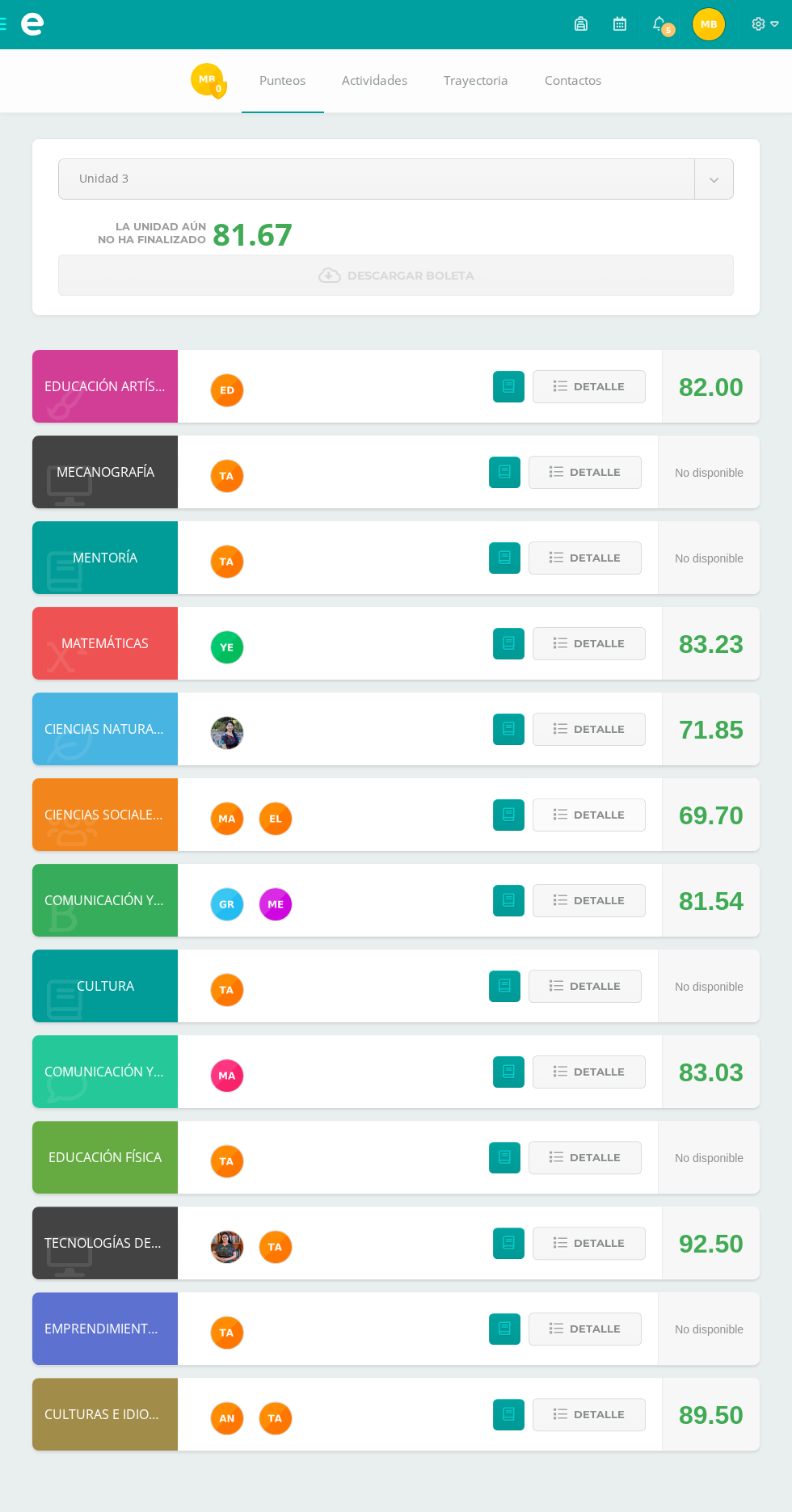
click at [590, 808] on span "Detalle" at bounding box center [599, 815] width 51 height 30
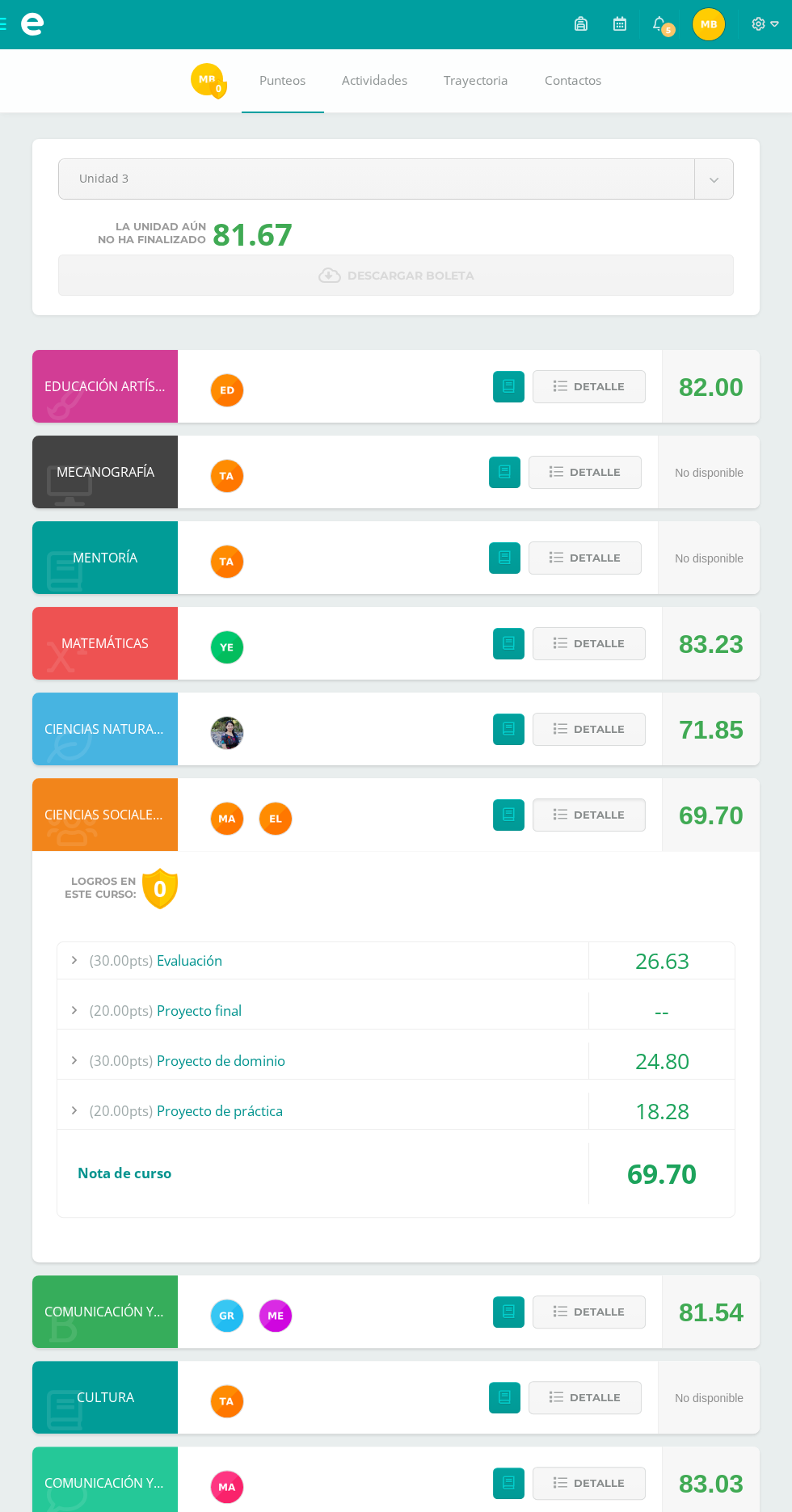
click at [137, 1013] on span "(20.00pts)" at bounding box center [122, 1011] width 63 height 37
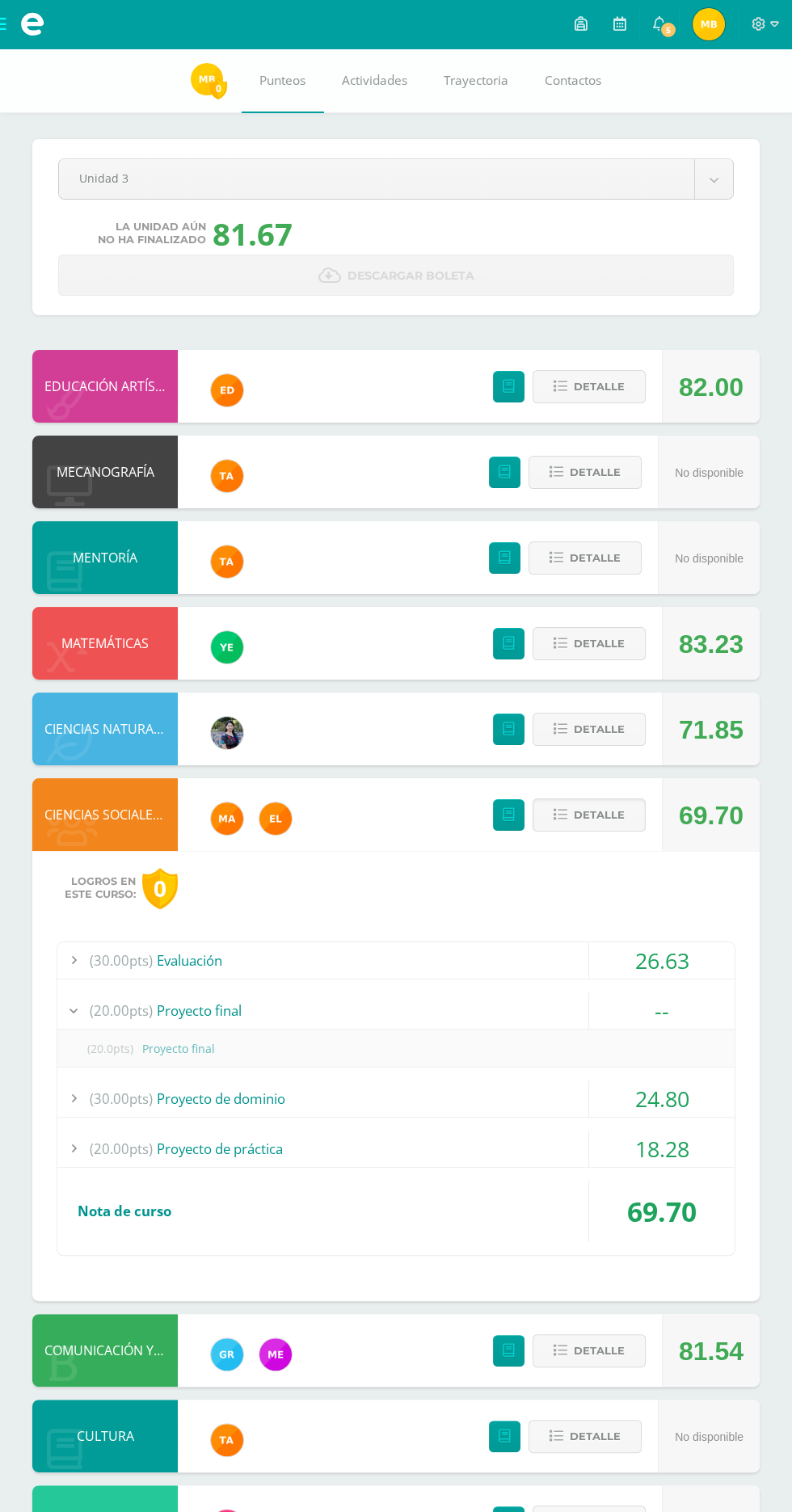
click at [128, 958] on span "(30.00pts)" at bounding box center [122, 961] width 63 height 37
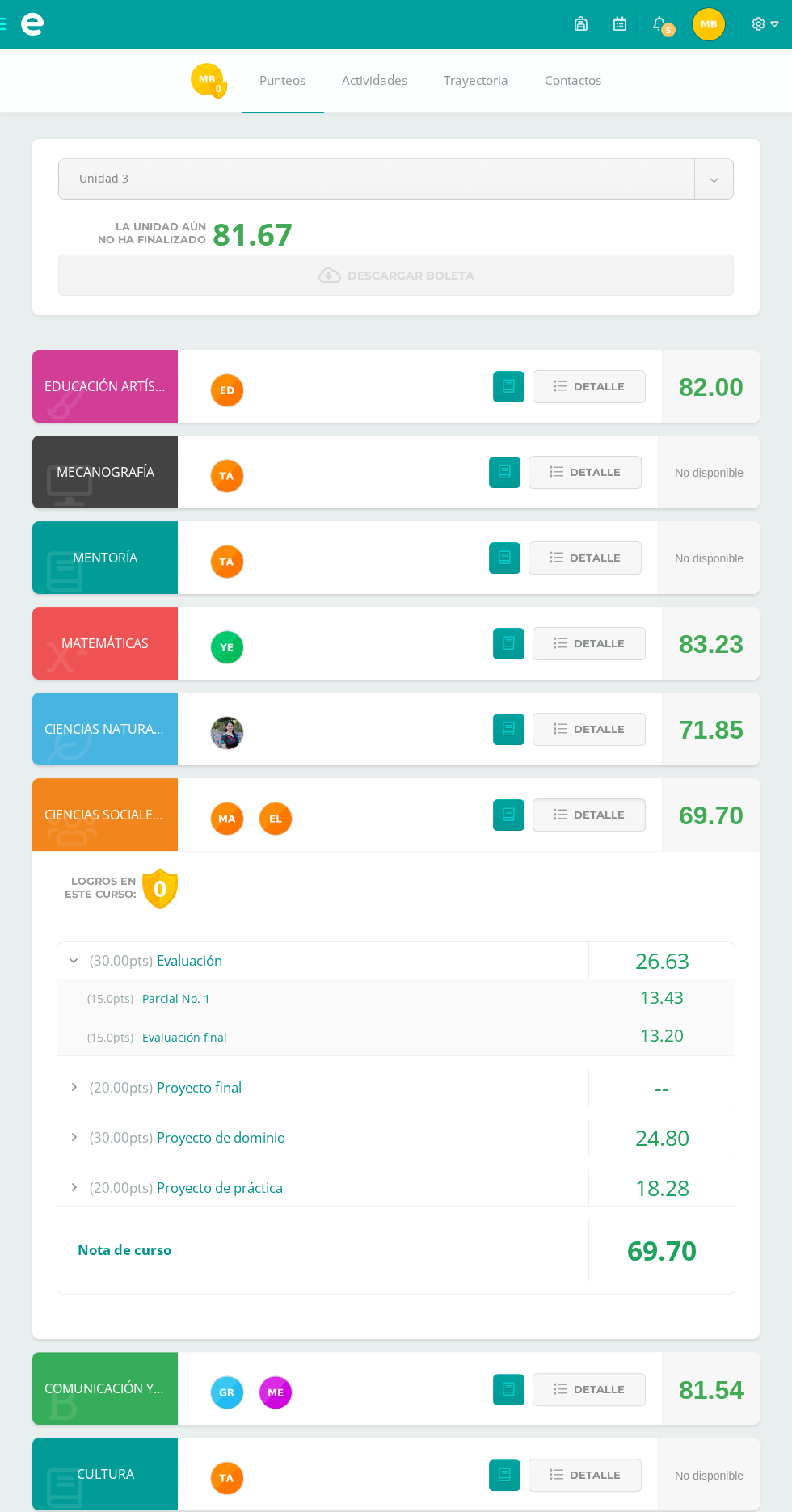
click at [134, 1124] on span "(30.00pts)" at bounding box center [122, 1137] width 63 height 37
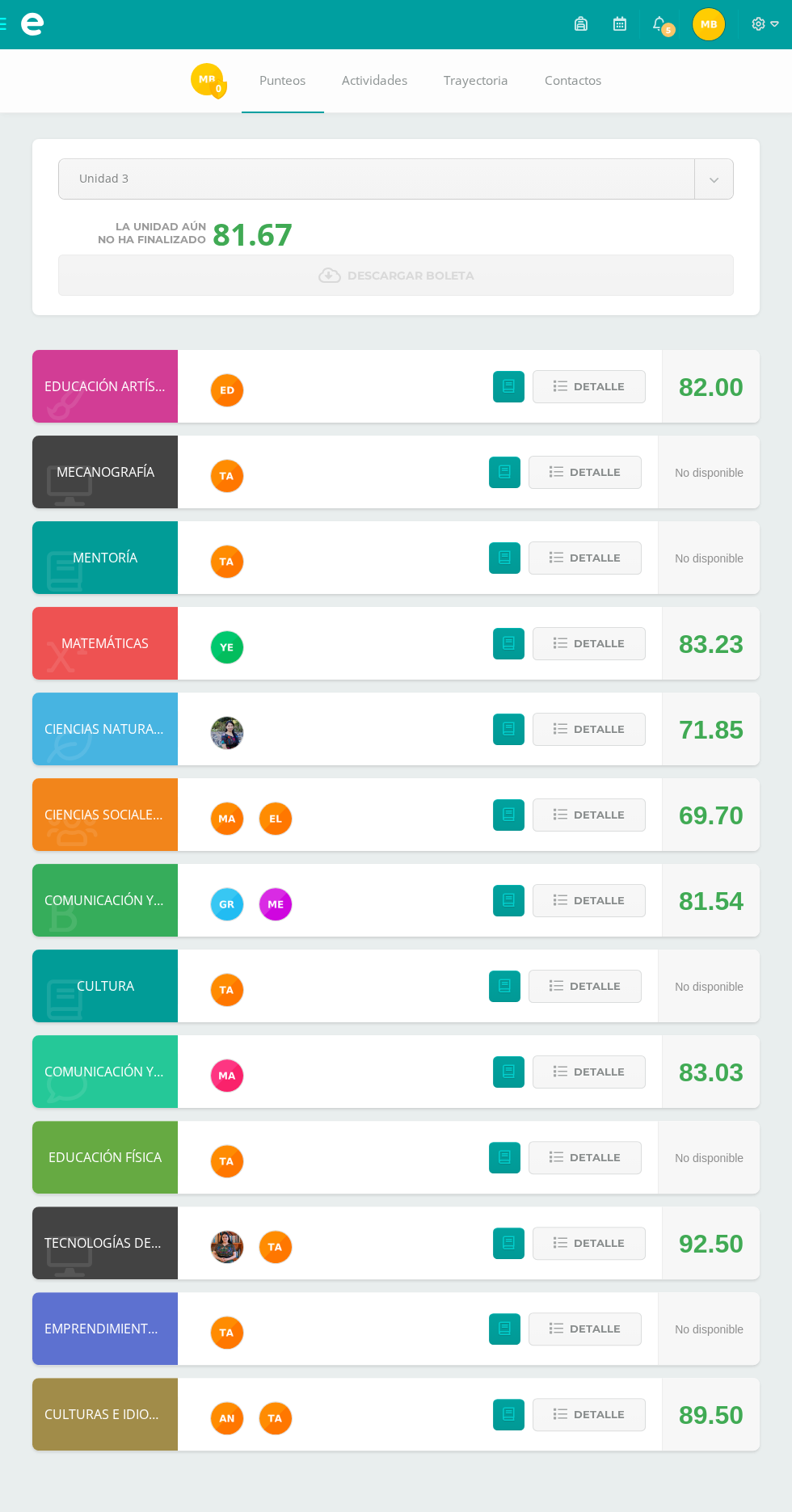
click at [726, 793] on div "69.70" at bounding box center [711, 815] width 65 height 72
